Goal: Transaction & Acquisition: Purchase product/service

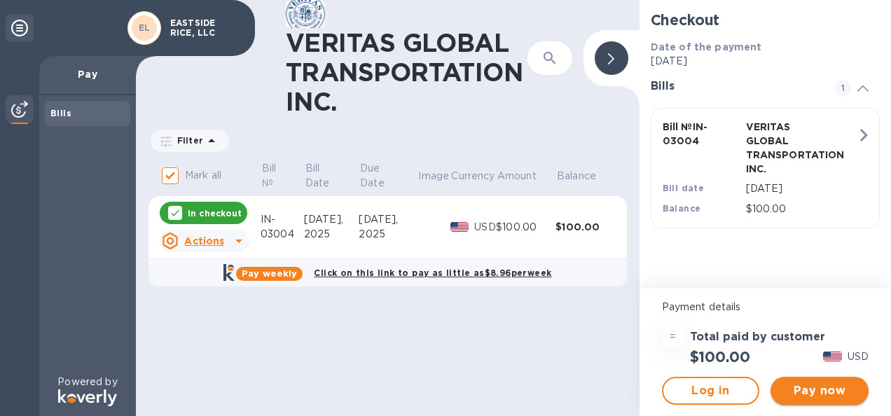
click at [784, 388] on span "Pay now" at bounding box center [820, 391] width 76 height 17
click at [833, 388] on span "Pay now" at bounding box center [820, 391] width 76 height 17
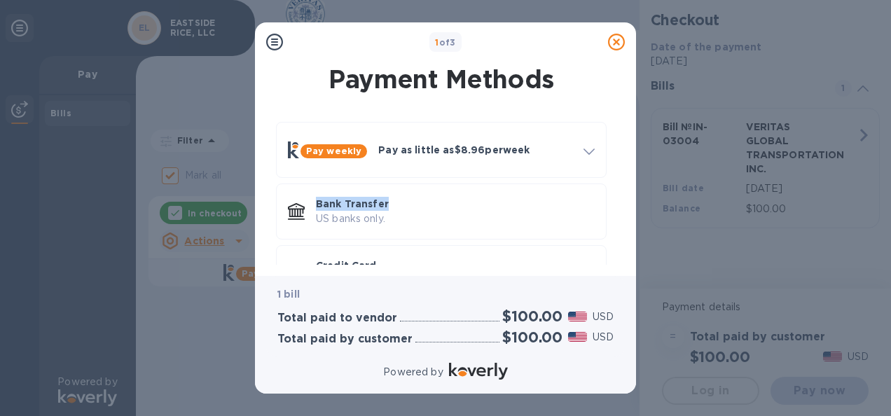
drag, startPoint x: 619, startPoint y: 129, endPoint x: 621, endPoint y: 194, distance: 65.2
click at [621, 194] on div "Payment Methods Pay weekly Pay as little as $8.96 per week How it works Split p…" at bounding box center [445, 163] width 359 height 203
